Goal: Check status: Check status

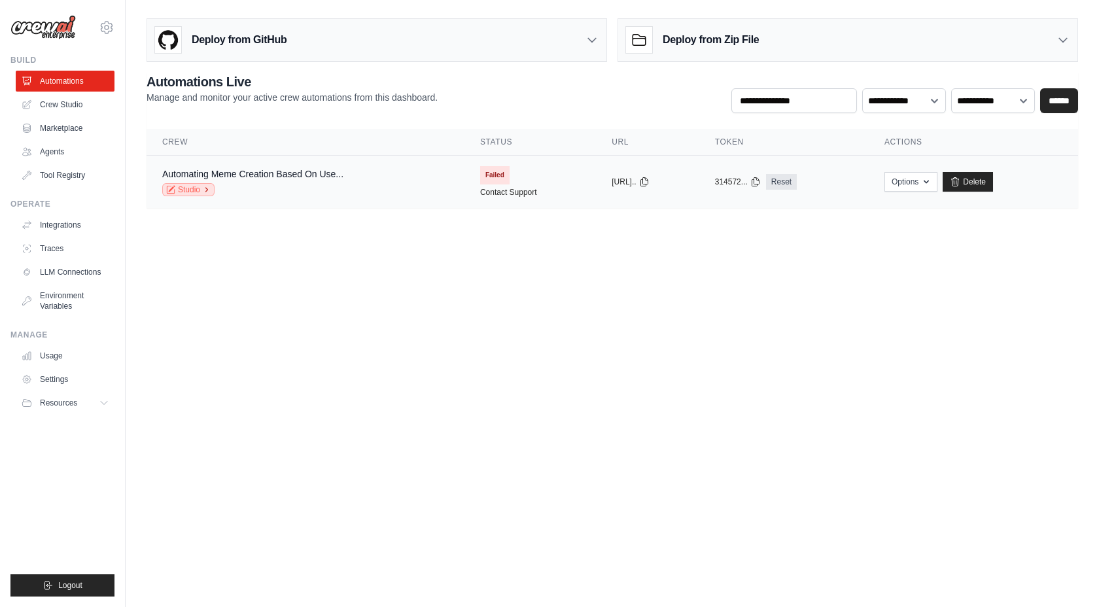
click at [206, 186] on icon at bounding box center [207, 190] width 8 height 8
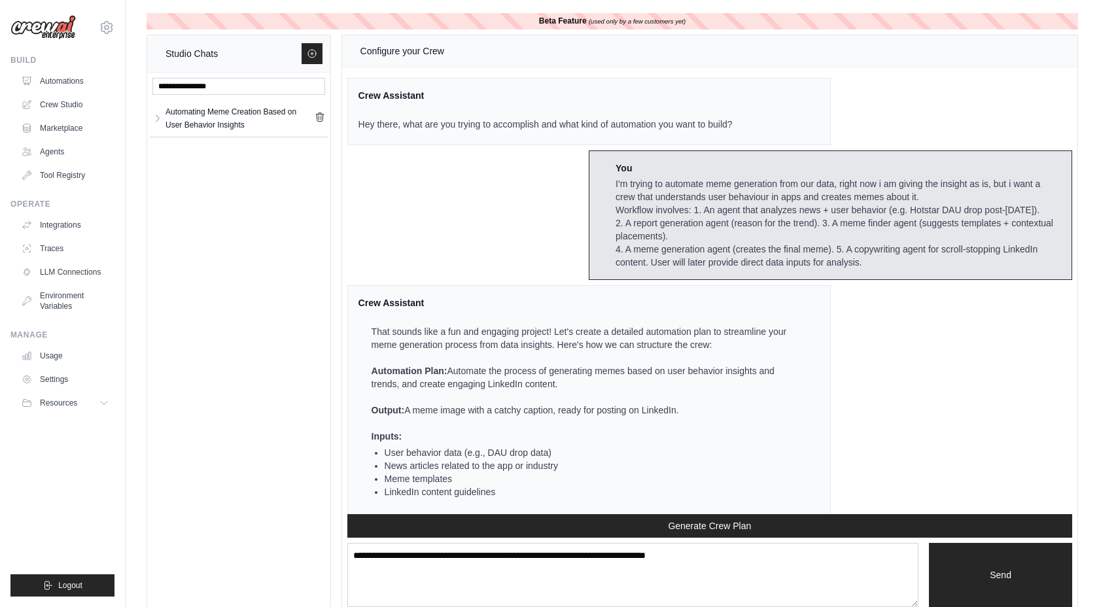
scroll to position [3870, 0]
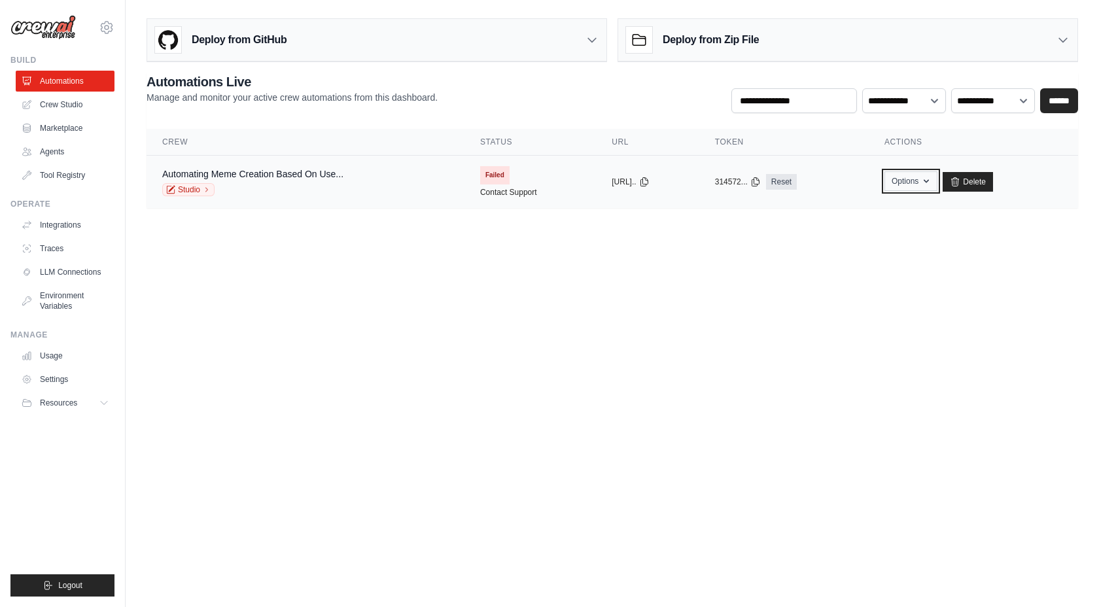
click at [932, 181] on button "Options" at bounding box center [911, 181] width 53 height 20
click at [845, 319] on body "janyaraheja@gmail.com Settings Build Automations Crew Studio" at bounding box center [549, 303] width 1099 height 607
click at [491, 193] on link "Contact Support" at bounding box center [508, 192] width 57 height 10
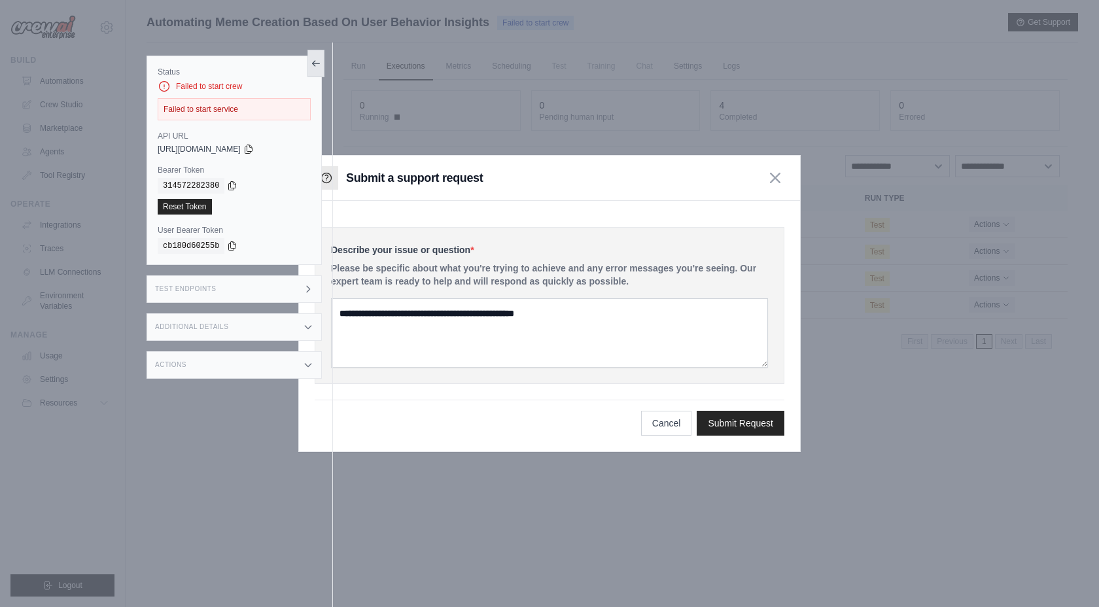
click at [315, 65] on icon at bounding box center [316, 63] width 10 height 10
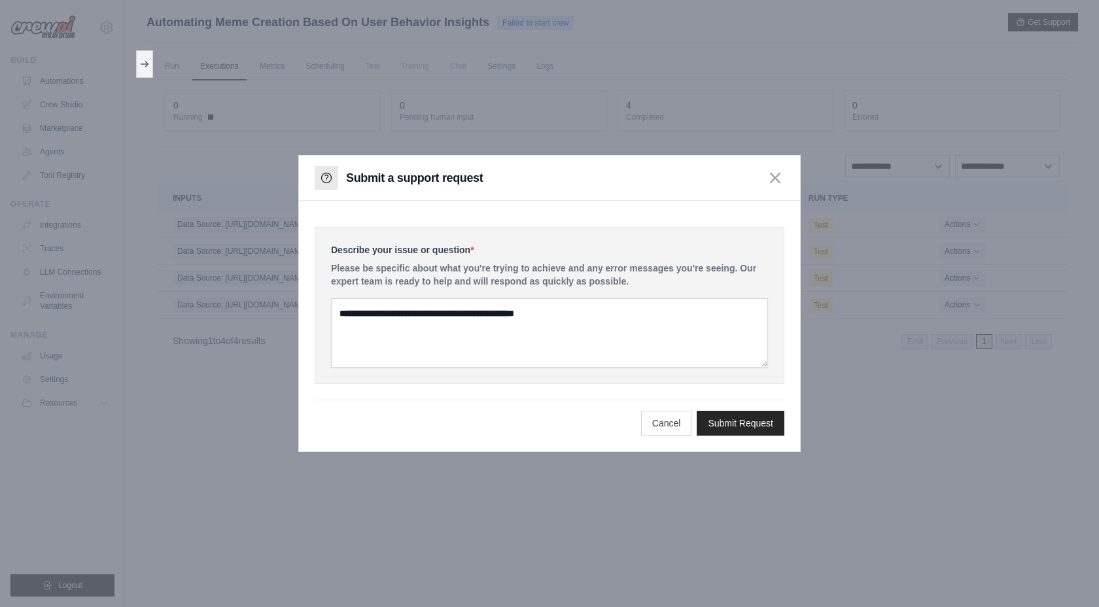
click at [779, 187] on div "Submit a support request" at bounding box center [549, 178] width 501 height 45
click at [775, 181] on icon "button" at bounding box center [775, 177] width 10 height 10
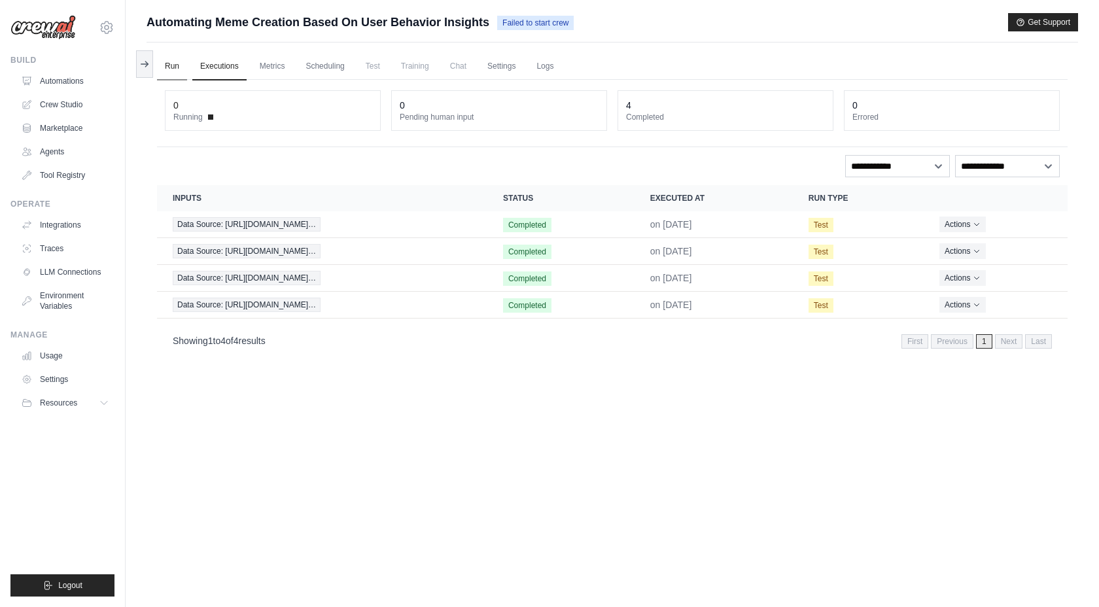
click at [175, 69] on link "Run" at bounding box center [172, 66] width 30 height 27
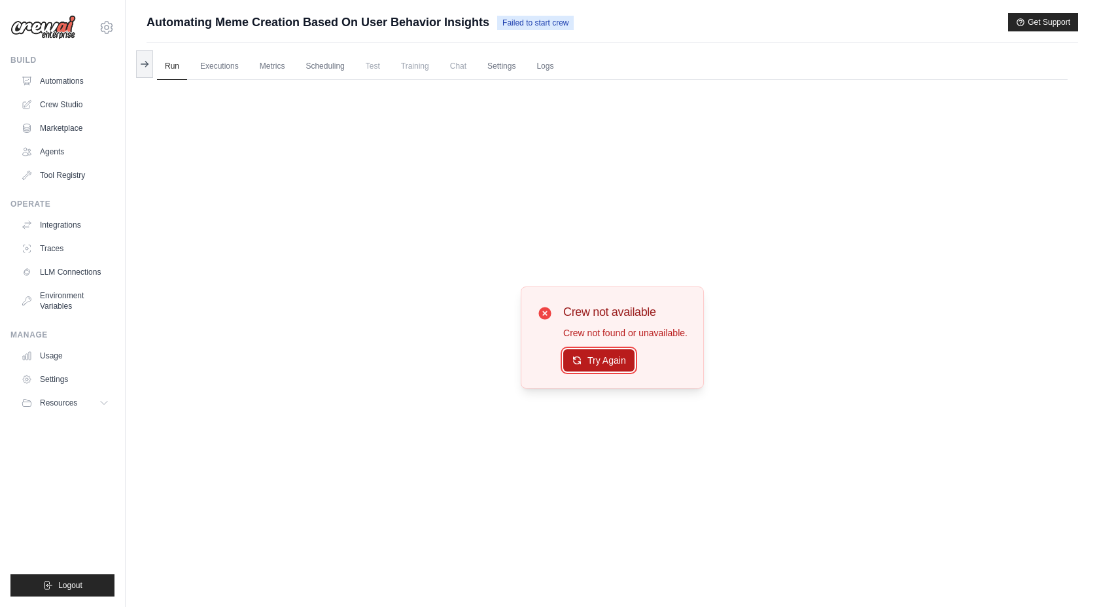
click at [618, 356] on button "Try Again" at bounding box center [598, 360] width 71 height 22
click at [49, 77] on link "Automations" at bounding box center [66, 81] width 99 height 21
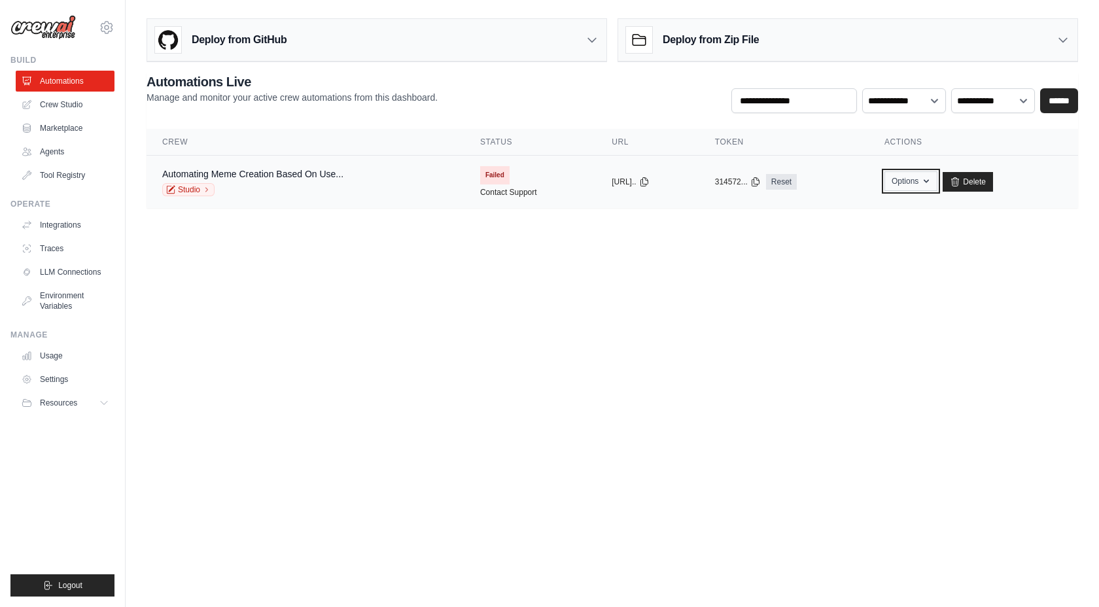
click at [919, 179] on button "Options" at bounding box center [911, 181] width 53 height 20
click at [735, 183] on button "314572..." at bounding box center [738, 181] width 46 height 10
click at [485, 174] on span "Failed" at bounding box center [494, 175] width 29 height 18
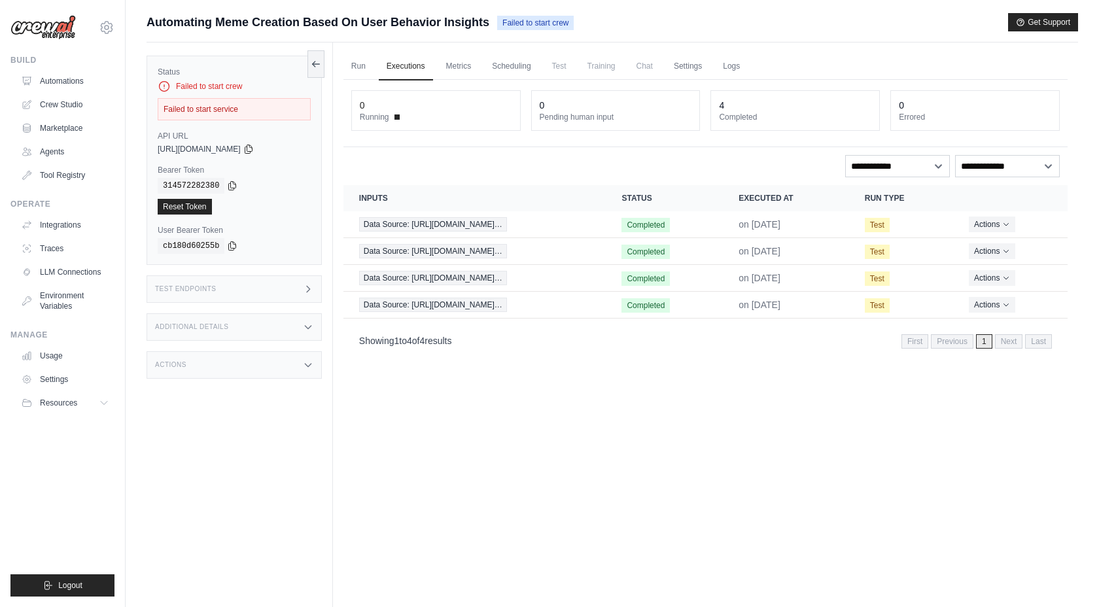
click at [255, 121] on div "Status Failed to start crew Failed to start service API URL copied [URL][DOMAIN…" at bounding box center [234, 160] width 175 height 209
click at [74, 103] on link "Crew Studio" at bounding box center [66, 104] width 99 height 21
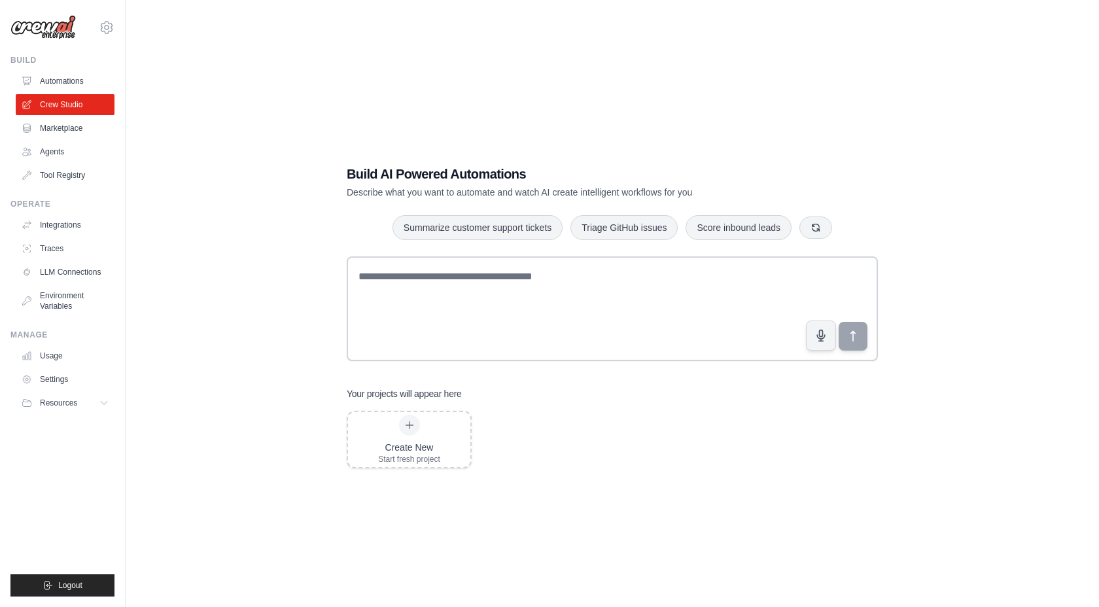
click at [71, 124] on link "Marketplace" at bounding box center [65, 128] width 99 height 21
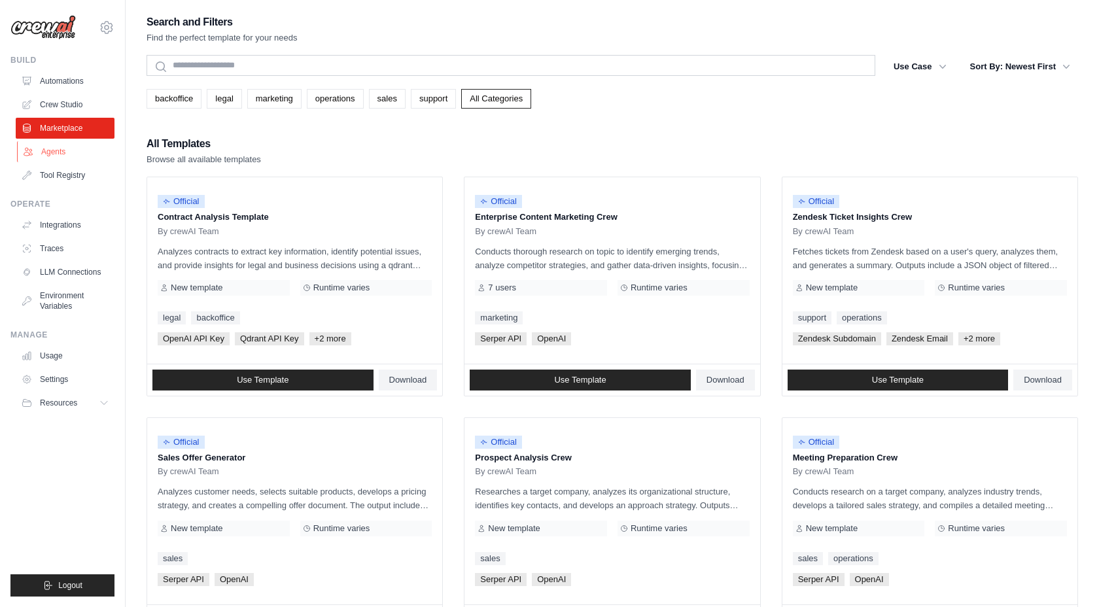
click at [75, 149] on link "Agents" at bounding box center [66, 151] width 99 height 21
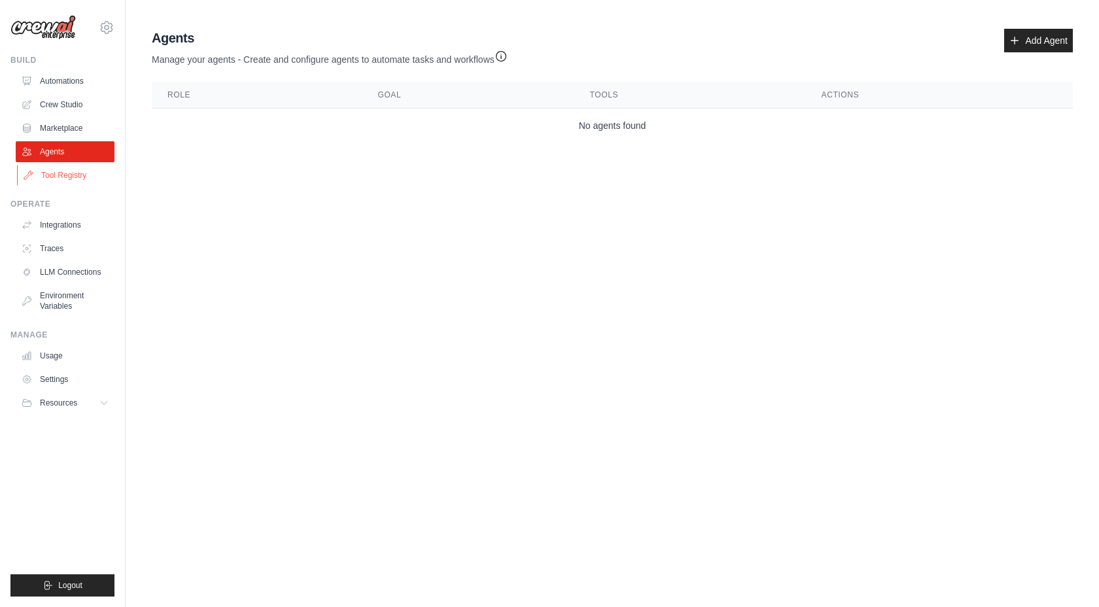
click at [73, 169] on link "Tool Registry" at bounding box center [66, 175] width 99 height 21
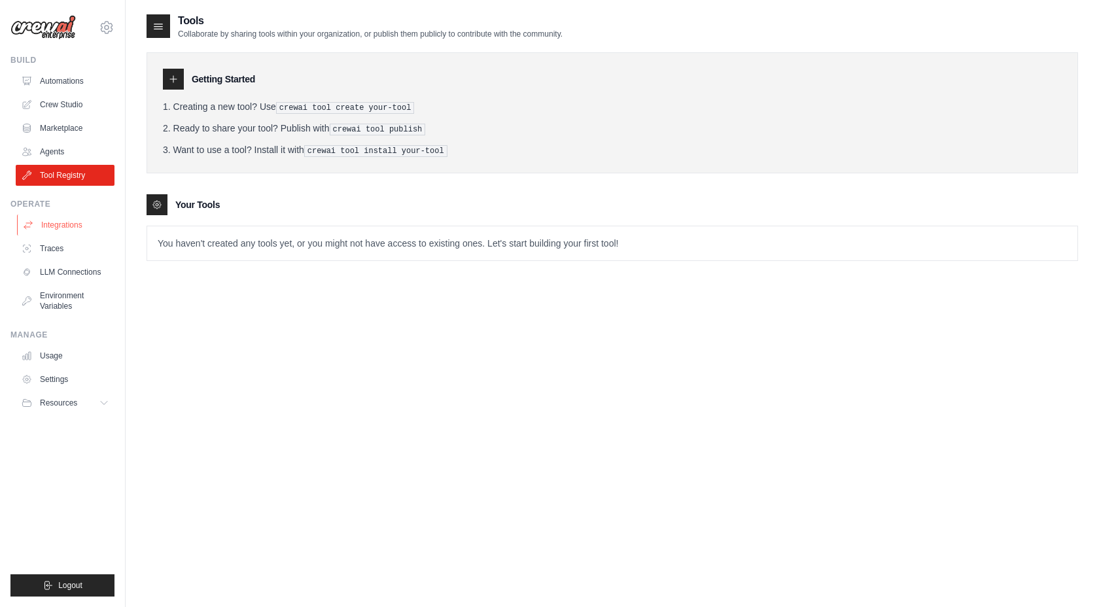
click at [79, 223] on link "Integrations" at bounding box center [66, 225] width 99 height 21
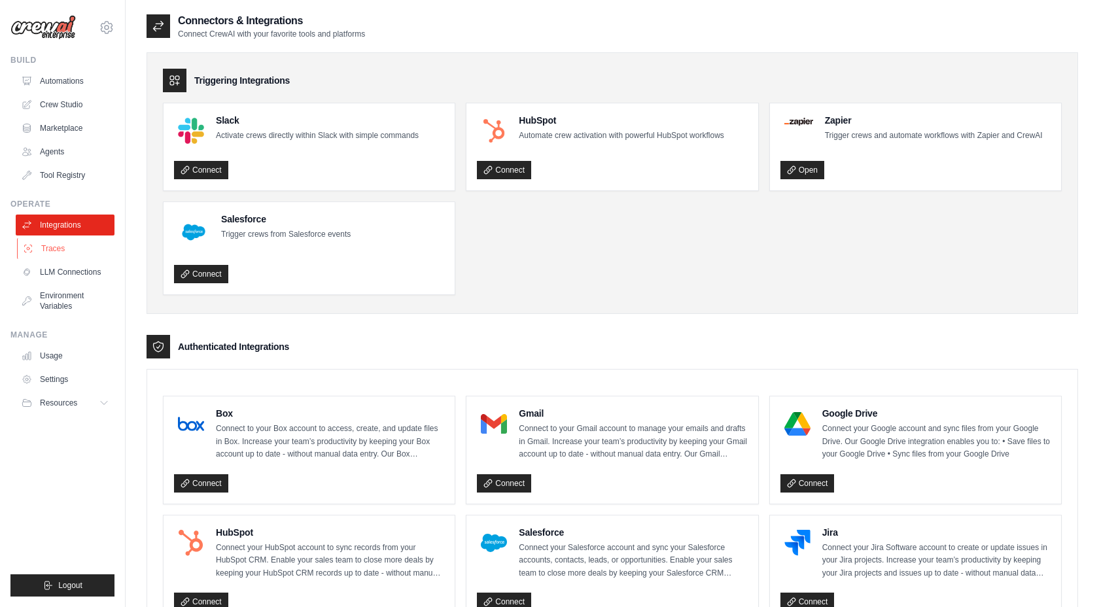
click at [72, 250] on link "Traces" at bounding box center [66, 248] width 99 height 21
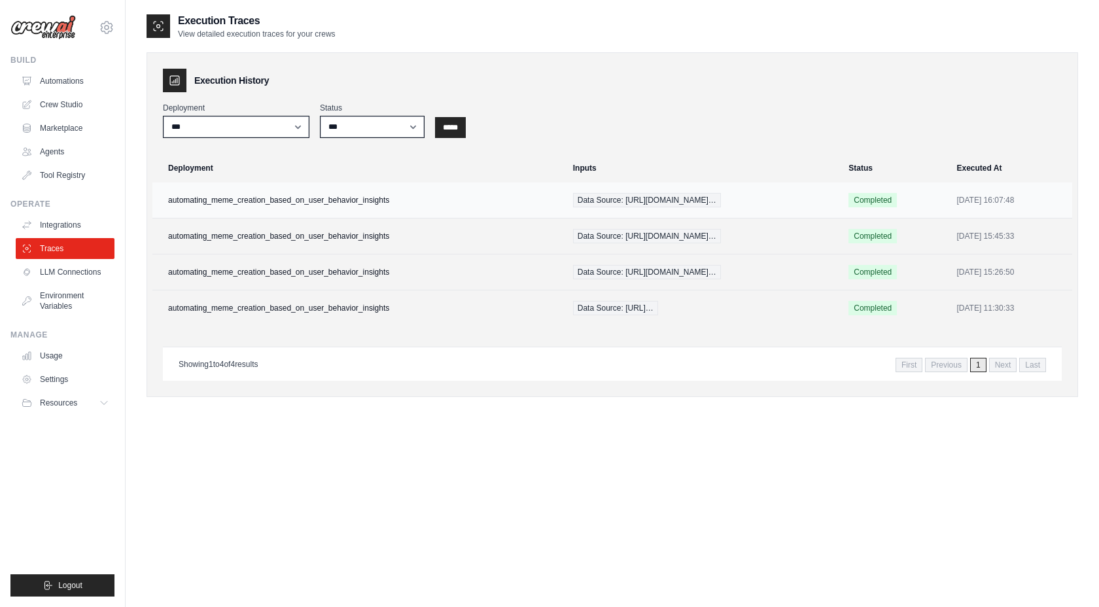
click at [273, 197] on td "automating_meme_creation_based_on_user_behavior_insights" at bounding box center [358, 201] width 413 height 36
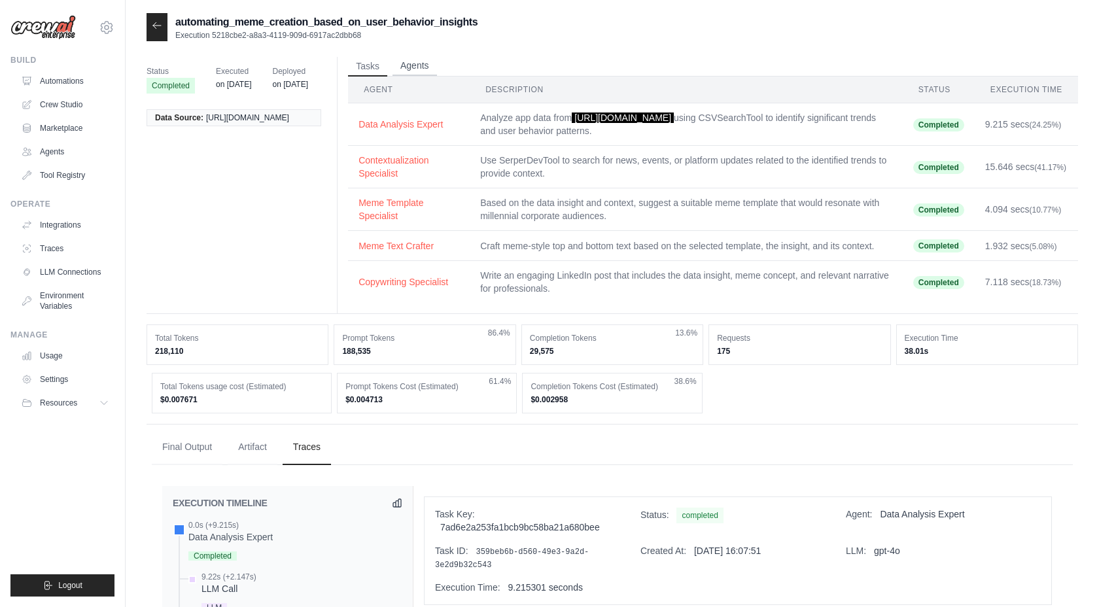
click at [414, 65] on button "Agents" at bounding box center [415, 66] width 44 height 20
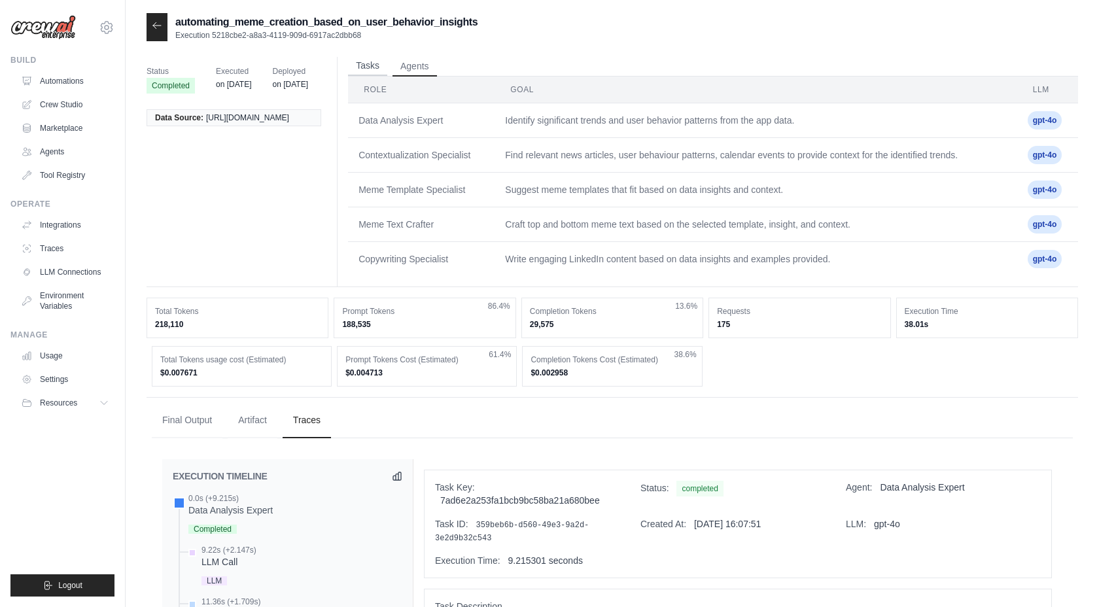
click at [368, 67] on button "Tasks" at bounding box center [367, 66] width 39 height 20
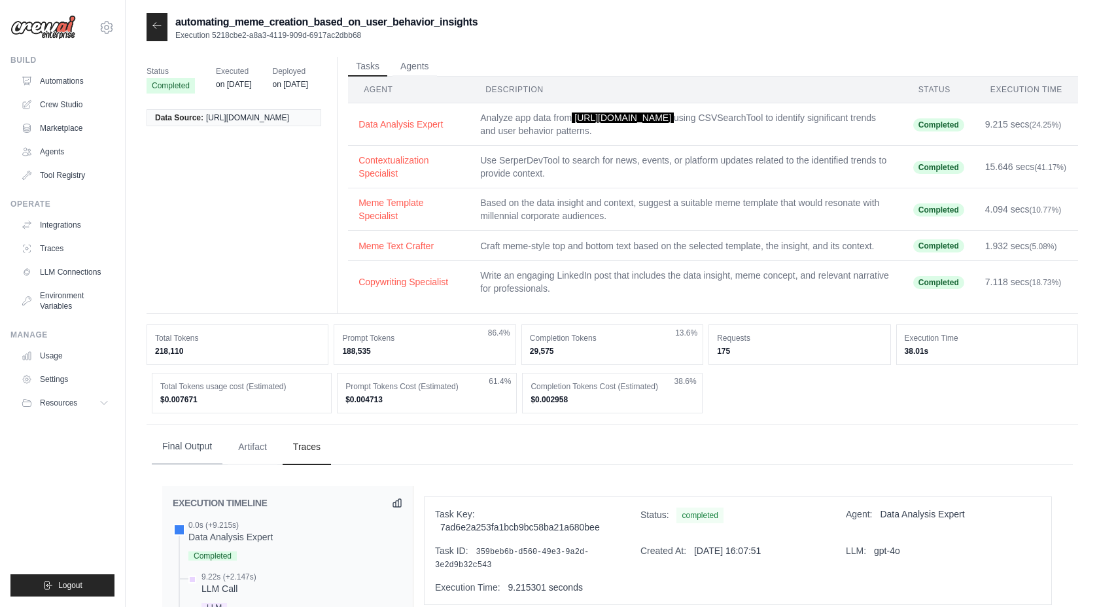
click at [168, 465] on button "Final Output" at bounding box center [187, 446] width 71 height 35
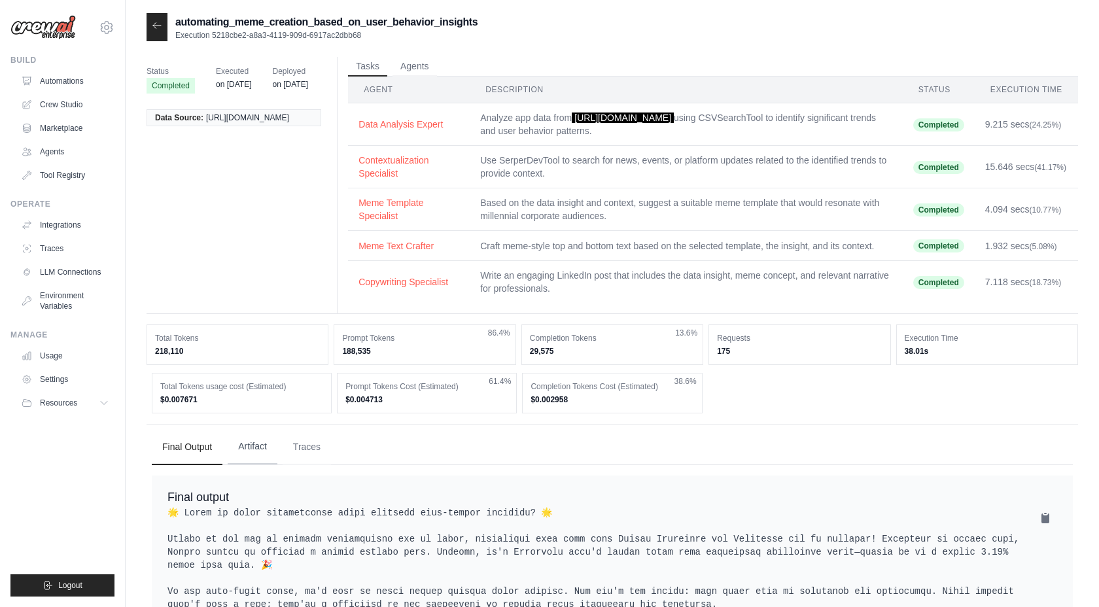
click at [230, 465] on button "Artifact" at bounding box center [253, 446] width 50 height 35
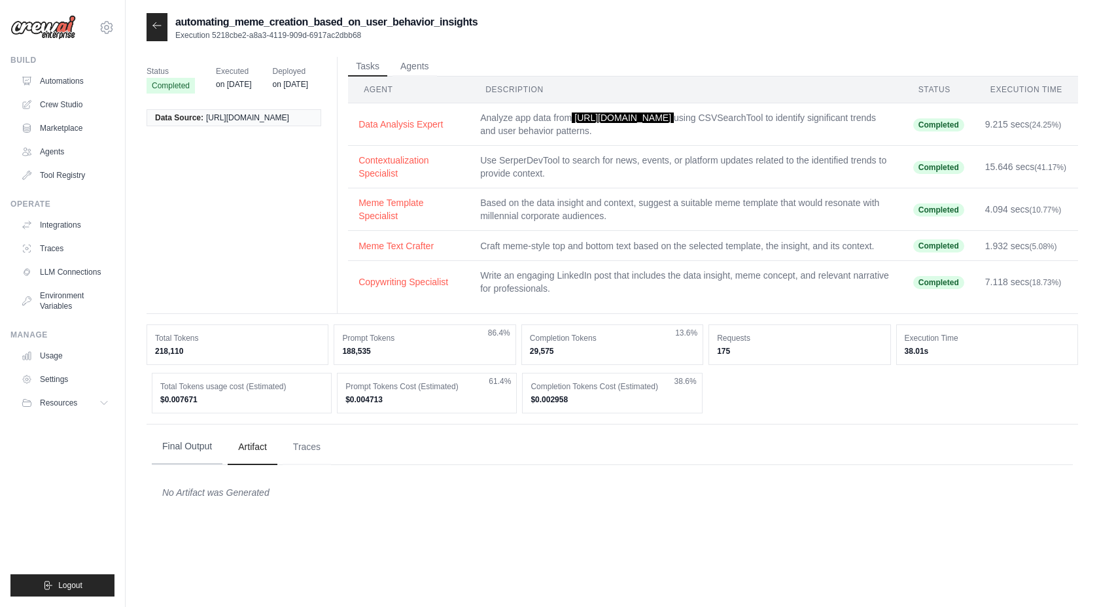
click at [176, 465] on button "Final Output" at bounding box center [187, 446] width 71 height 35
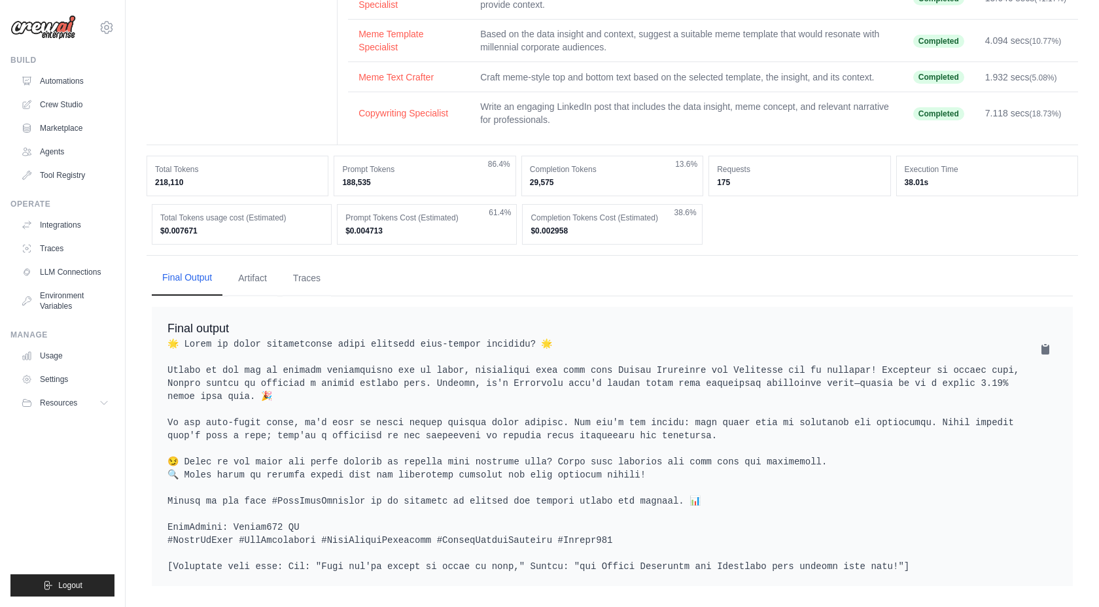
scroll to position [207, 0]
click at [237, 279] on button "Artifact" at bounding box center [253, 277] width 50 height 35
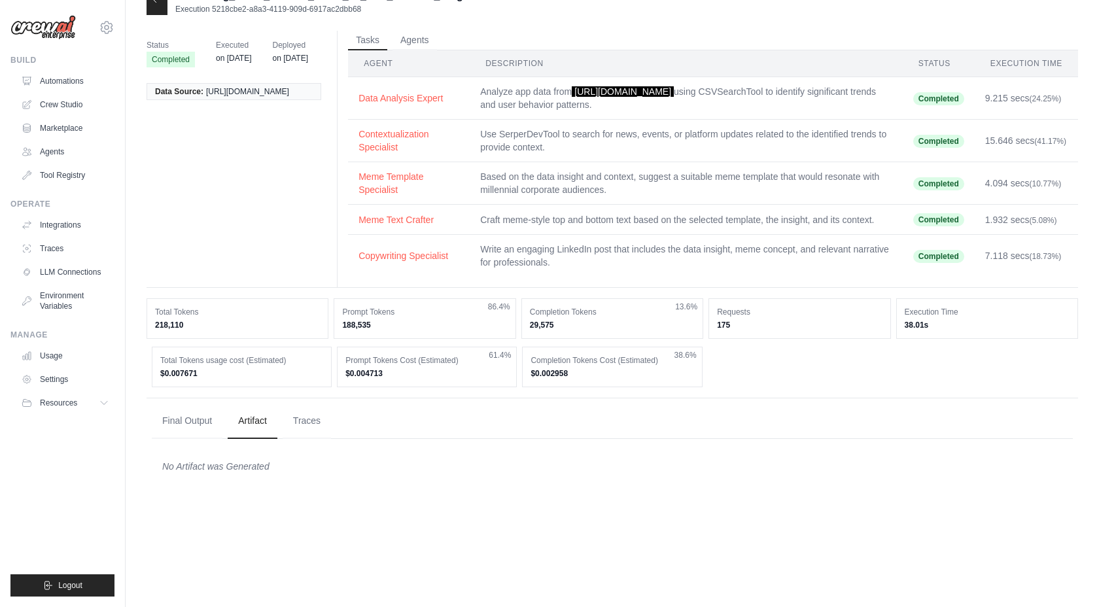
scroll to position [26, 0]
click at [301, 438] on button "Traces" at bounding box center [307, 420] width 48 height 35
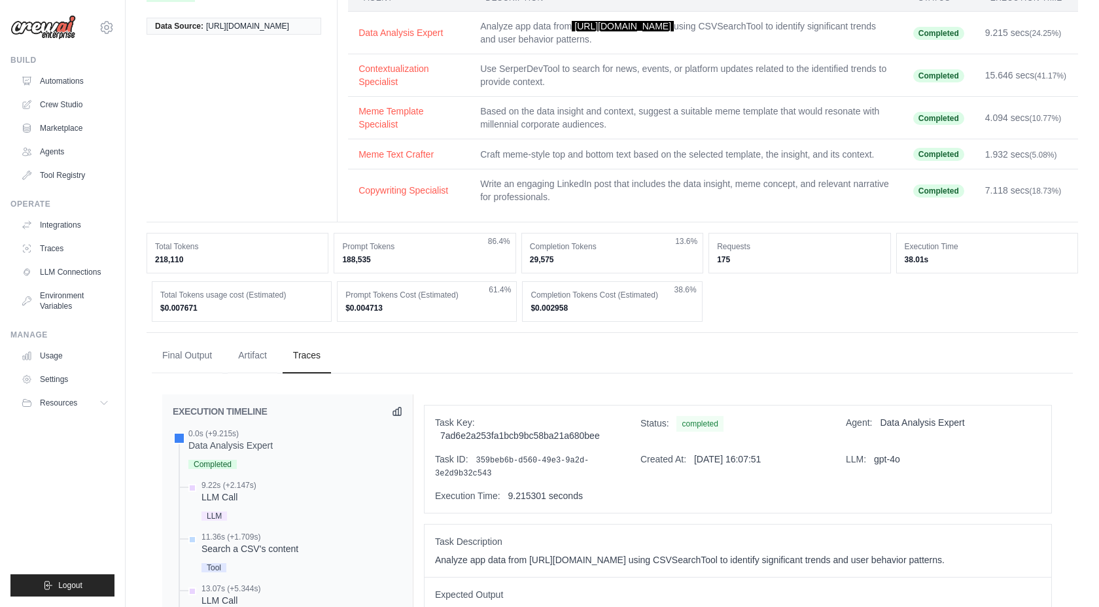
scroll to position [0, 0]
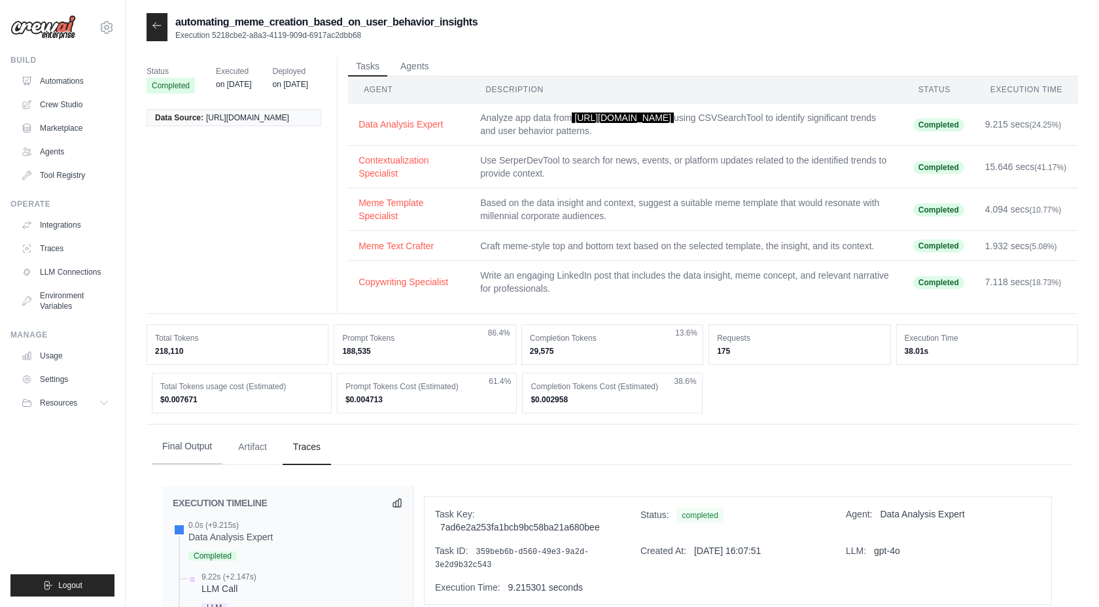
click at [194, 465] on button "Final Output" at bounding box center [187, 446] width 71 height 35
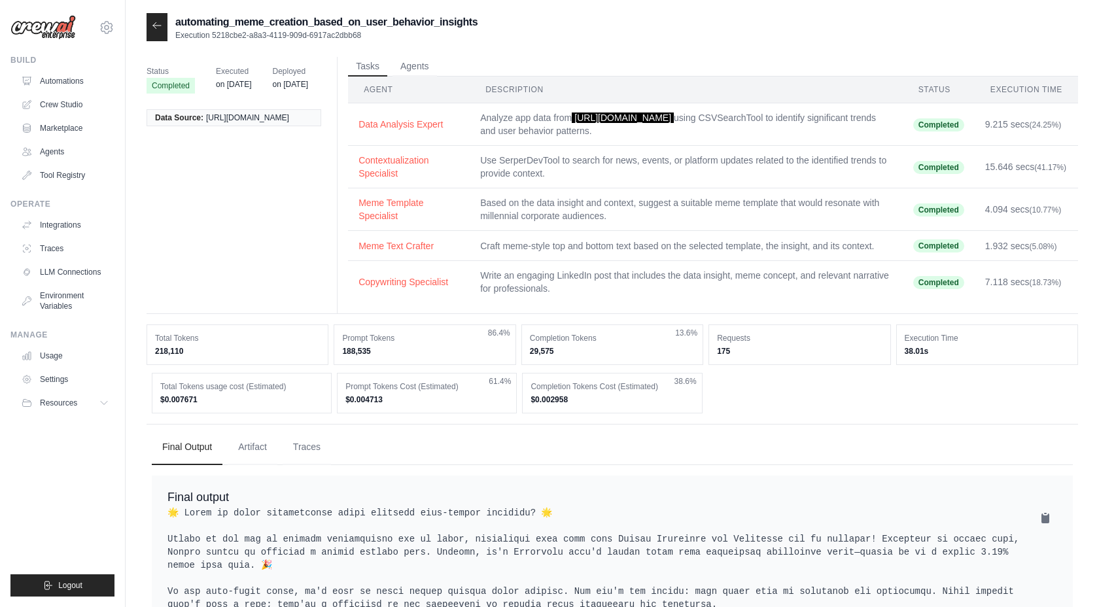
click at [160, 31] on div at bounding box center [157, 27] width 21 height 28
click at [84, 81] on link "Automations" at bounding box center [66, 81] width 99 height 21
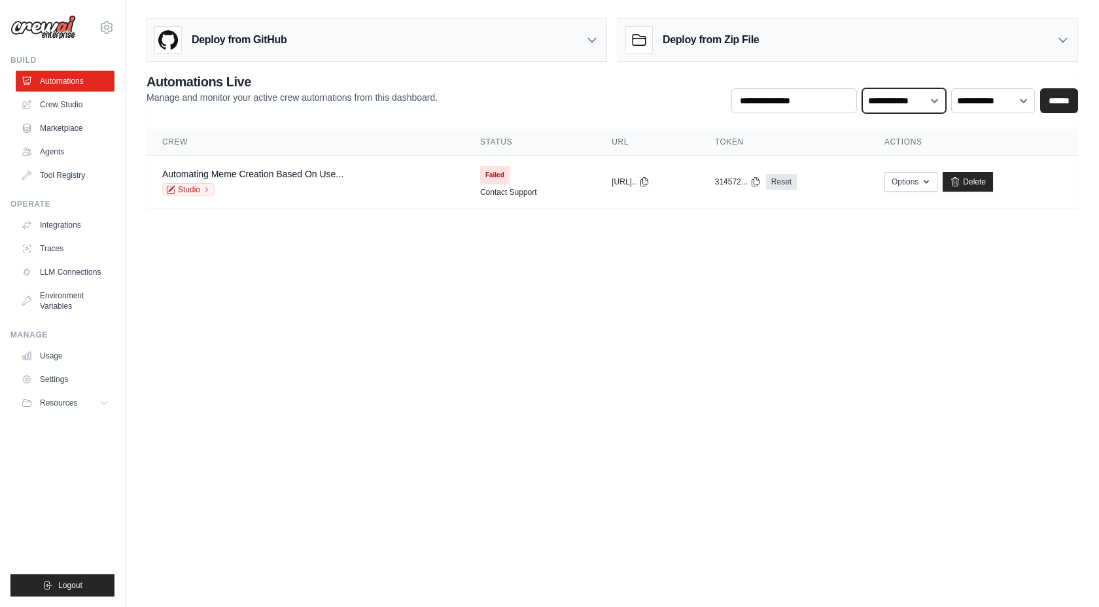
click at [939, 107] on select "**********" at bounding box center [904, 100] width 84 height 25
click at [480, 177] on span "Failed" at bounding box center [494, 175] width 29 height 18
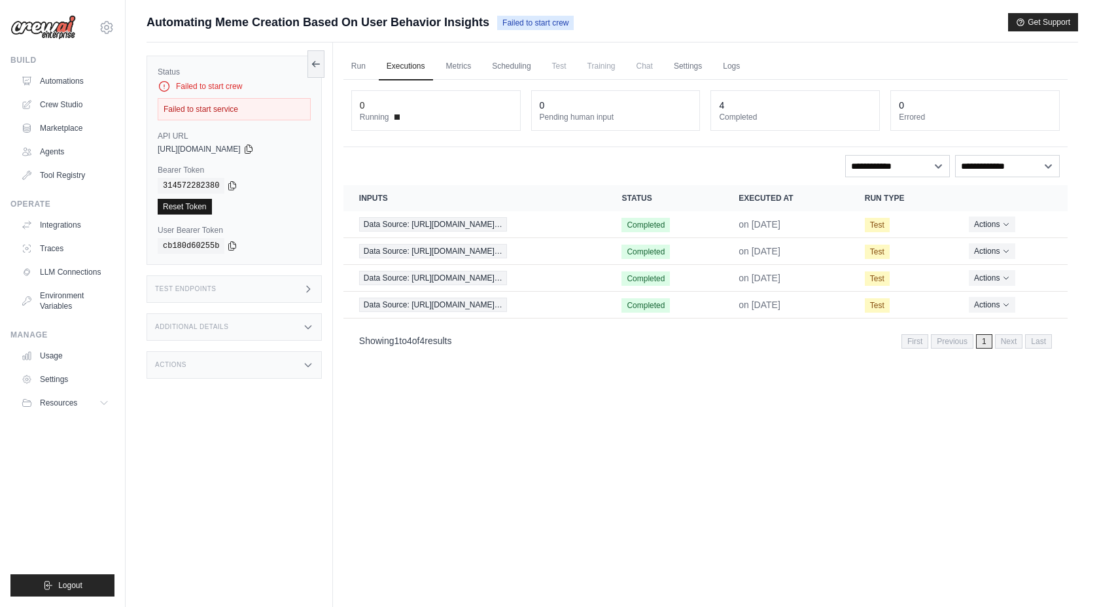
click at [194, 201] on link "Reset Token" at bounding box center [185, 207] width 54 height 16
